Goal: Task Accomplishment & Management: Manage account settings

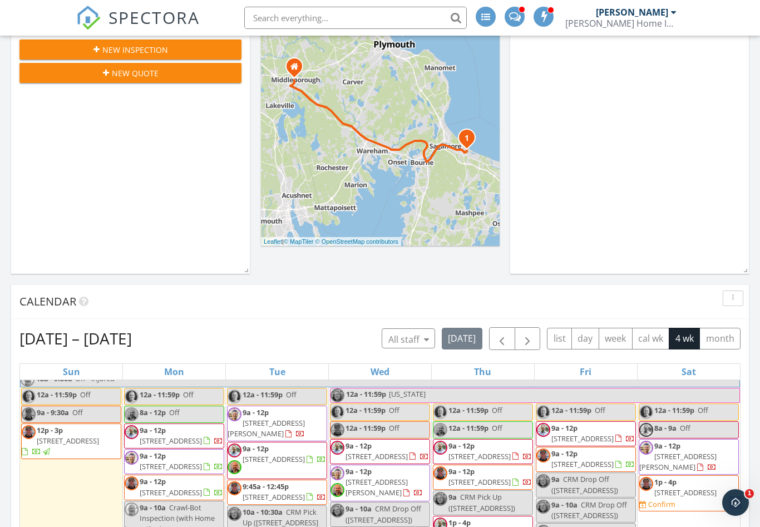
scroll to position [31, 0]
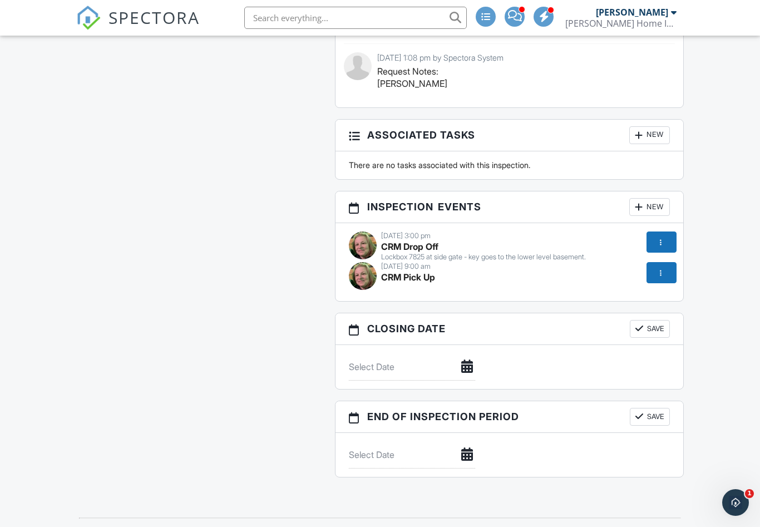
scroll to position [1307, 0]
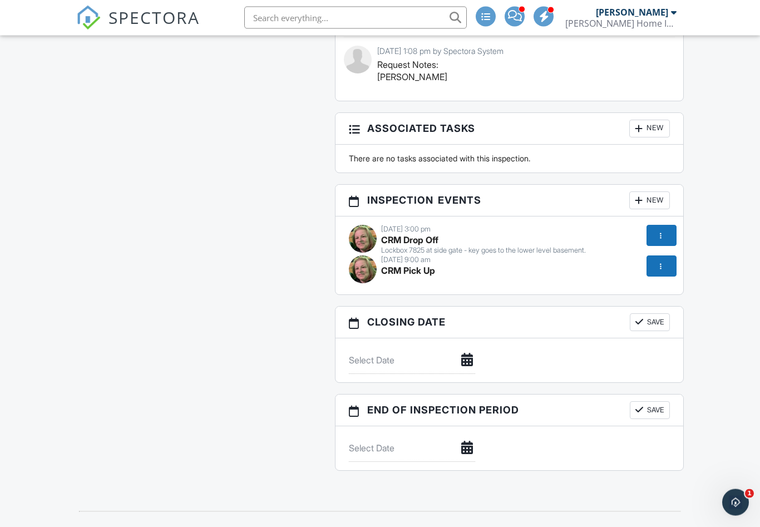
click at [658, 265] on div at bounding box center [660, 266] width 11 height 11
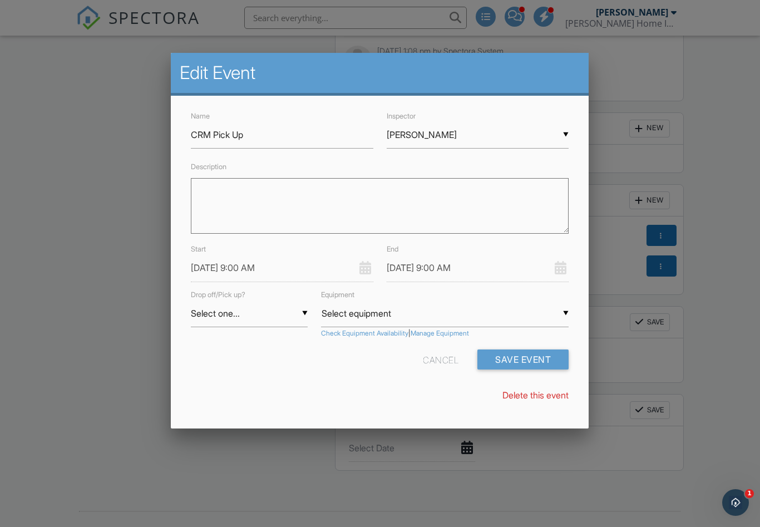
click at [563, 136] on input "[PERSON_NAME]" at bounding box center [478, 134] width 183 height 27
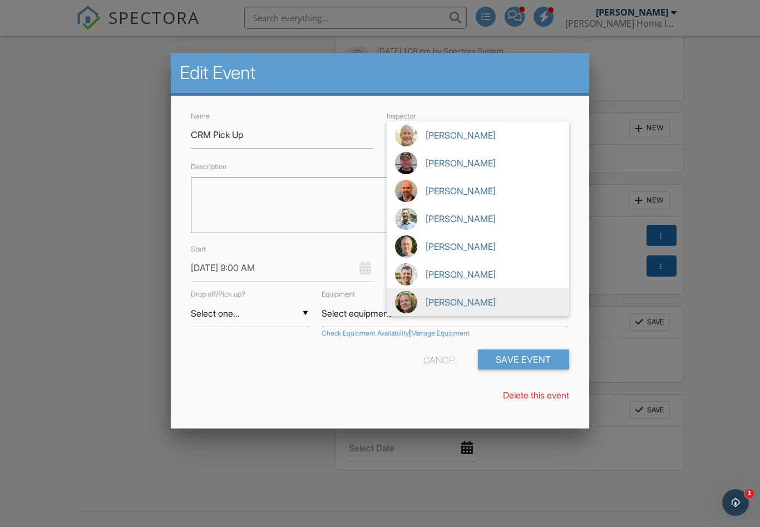
scroll to position [0, 0]
click at [410, 217] on img at bounding box center [406, 219] width 22 height 22
type input "[PERSON_NAME]"
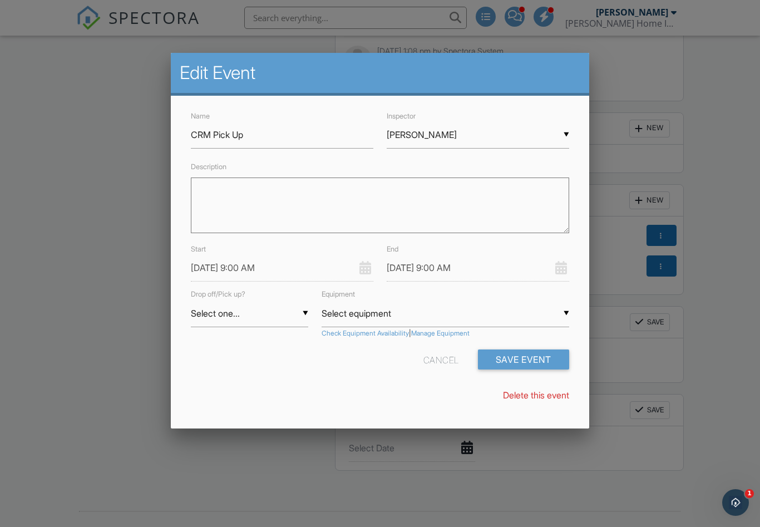
click at [540, 353] on button "Save Event" at bounding box center [523, 360] width 91 height 20
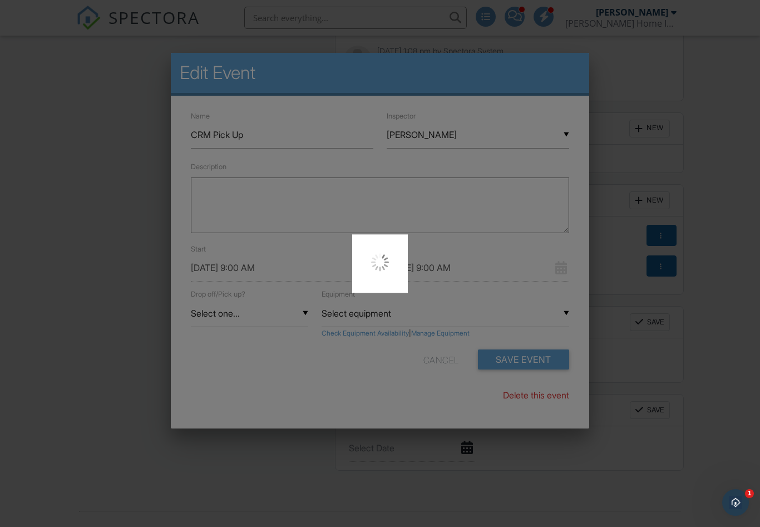
scroll to position [1326, 0]
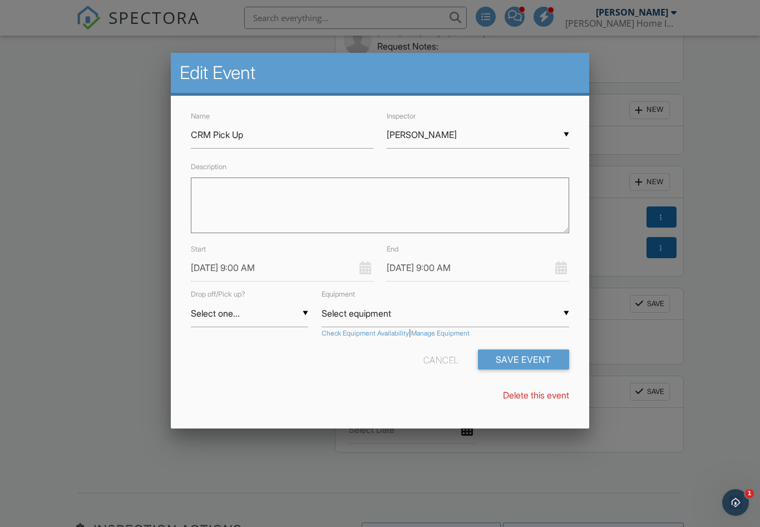
click at [456, 265] on input "[DATE] 9:00 AM" at bounding box center [478, 267] width 183 height 27
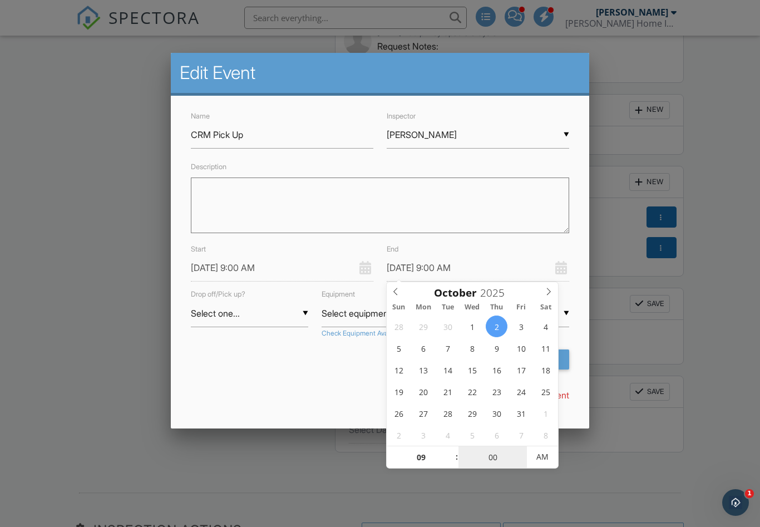
click at [490, 458] on input "00" at bounding box center [493, 457] width 68 height 22
type input "03"
type input "10/02/2025 9:03 AM"
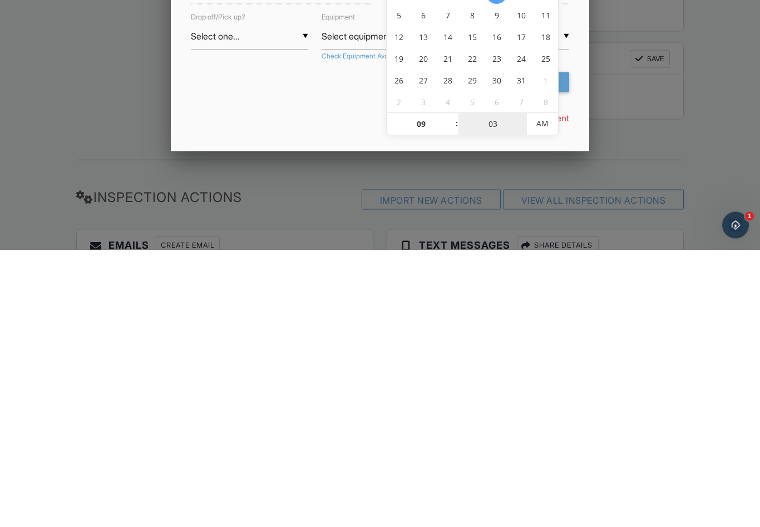
type input "30"
type input "[DATE] 9:30 AM"
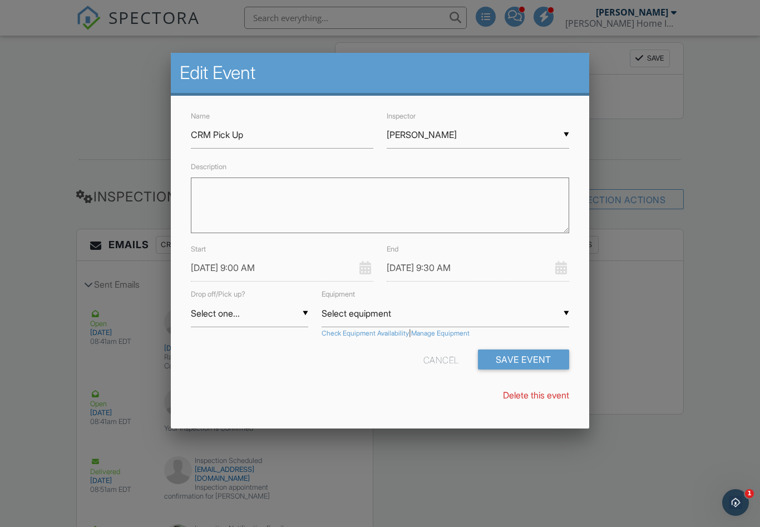
click at [309, 117] on div "Name CRM Pick Up" at bounding box center [282, 129] width 196 height 40
click at [543, 356] on button "Save Event" at bounding box center [523, 360] width 91 height 20
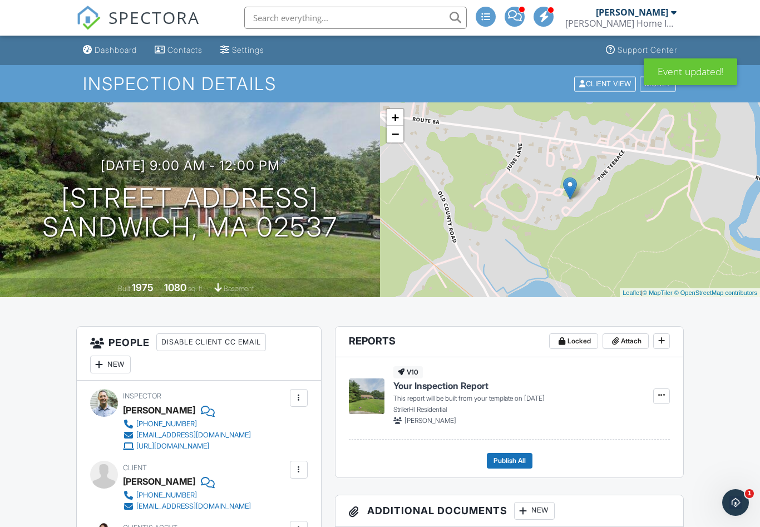
click at [571, 184] on img at bounding box center [570, 188] width 14 height 23
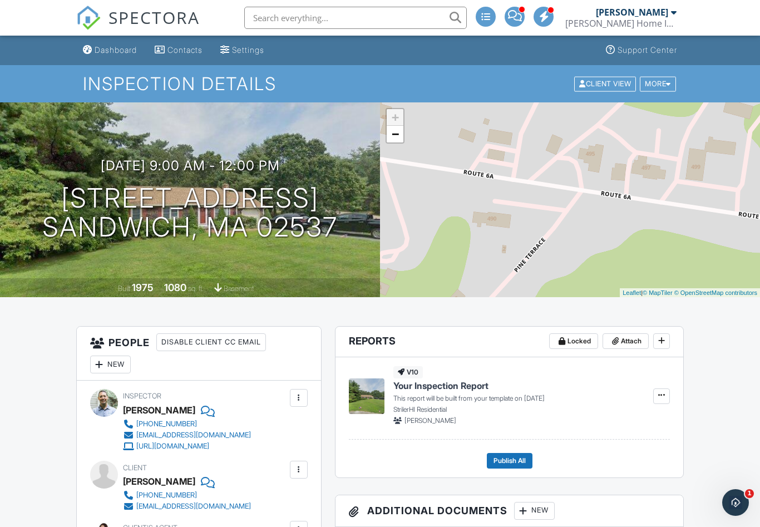
click at [122, 48] on div "Dashboard" at bounding box center [116, 49] width 42 height 9
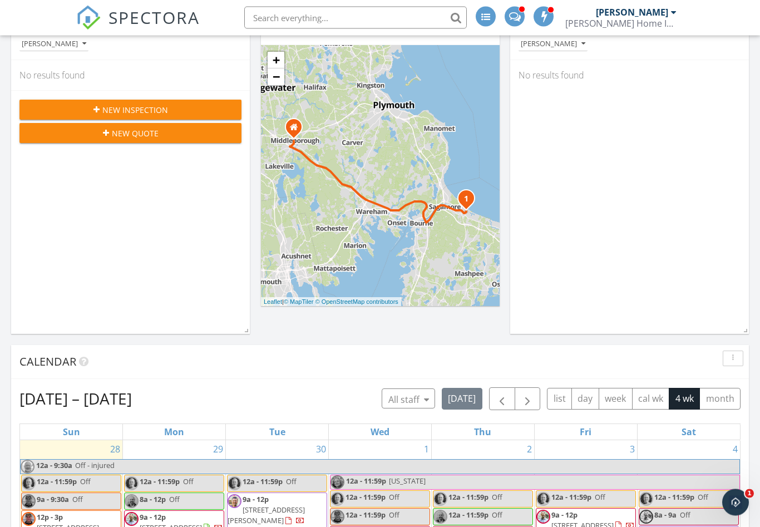
scroll to position [99, 0]
